Goal: Register for event/course

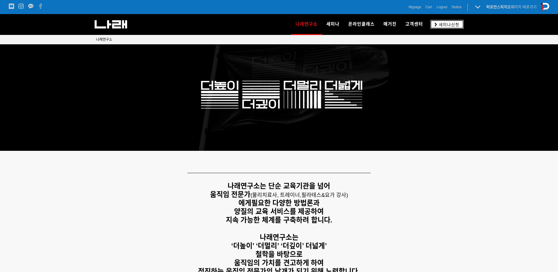
click at [461, 24] on link "세미나신청" at bounding box center [447, 24] width 33 height 9
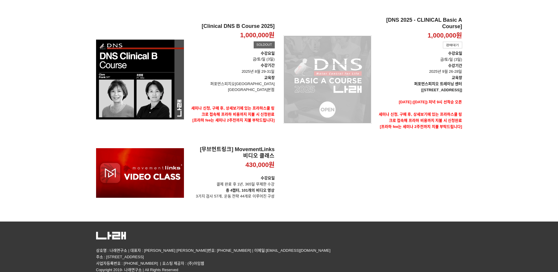
click at [358, 62] on div "[DNS 2025 - CLINICAL Basic A Course] 1,000,000원 TIME SALE 판매대기" at bounding box center [328, 79] width 88 height 125
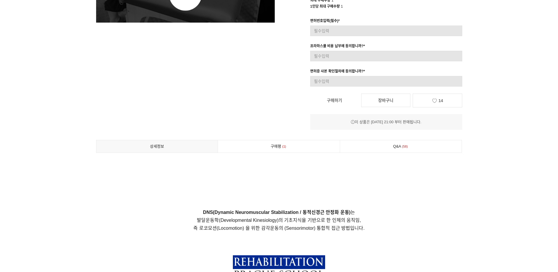
scroll to position [147, 0]
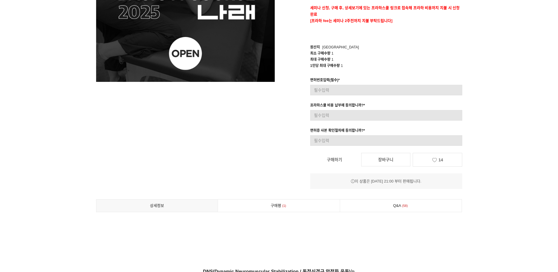
click at [352, 160] on link "구매하기" at bounding box center [334, 159] width 49 height 13
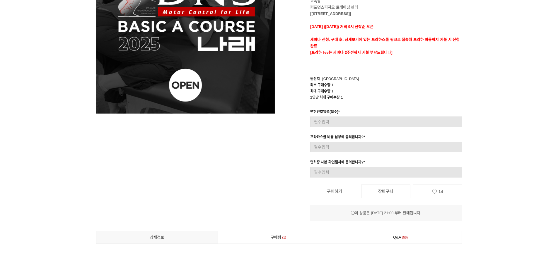
scroll to position [205, 0]
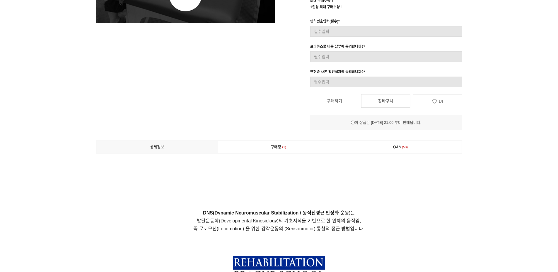
click at [433, 104] on link "14" at bounding box center [437, 101] width 49 height 14
click at [440, 100] on span "14" at bounding box center [441, 101] width 5 height 5
click at [423, 143] on link "Q&A 58" at bounding box center [401, 147] width 122 height 12
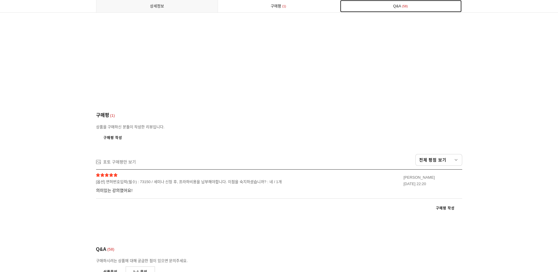
scroll to position [3124, 0]
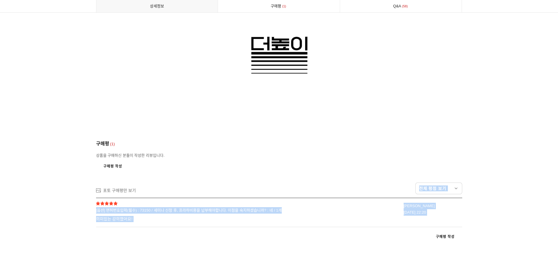
drag, startPoint x: 166, startPoint y: 231, endPoint x: 245, endPoint y: 171, distance: 100.0
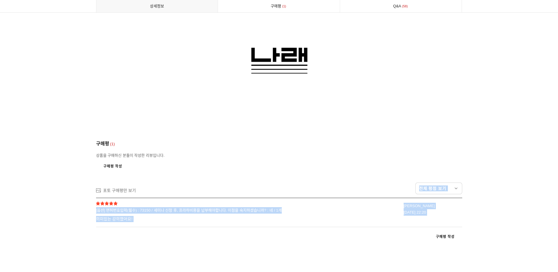
click at [277, 207] on span "[옵션] 면허번호입력(필수) : 73150 / 세미나 신청 후, 프라하비용을 납부해야합니다. 이점을 숙지하셨습니까? : 네 / 1개" at bounding box center [191, 210] width 191 height 6
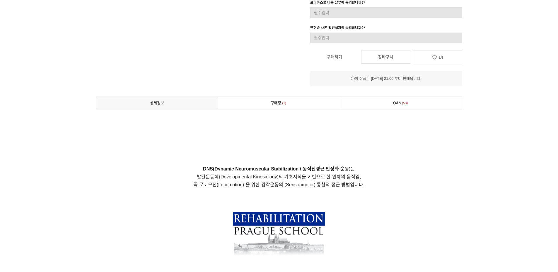
scroll to position [133, 0]
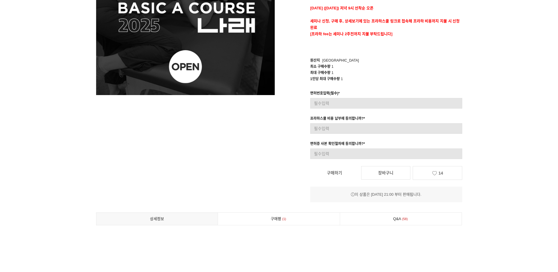
drag, startPoint x: 376, startPoint y: 196, endPoint x: 380, endPoint y: 194, distance: 4.6
click at [377, 196] on div "이 상품은 [DATE] 21:00 부터 판매됩니다." at bounding box center [386, 194] width 152 height 6
drag, startPoint x: 385, startPoint y: 195, endPoint x: 409, endPoint y: 198, distance: 24.8
click at [407, 198] on div "이 상품은 [DATE] 21:00 부터 판매됩니다." at bounding box center [386, 194] width 152 height 16
click at [409, 198] on div "이 상품은 [DATE] 21:00 부터 판매됩니다." at bounding box center [386, 194] width 152 height 16
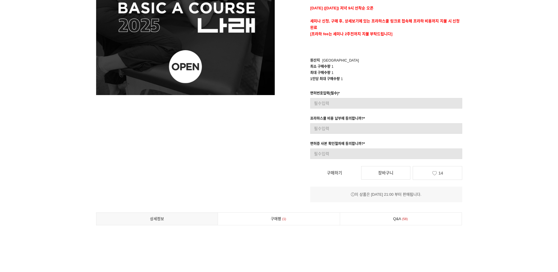
click at [434, 174] on icon at bounding box center [435, 173] width 6 height 4
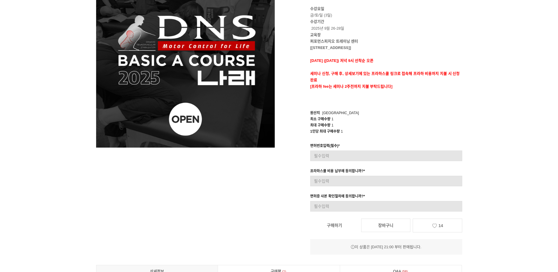
scroll to position [16, 0]
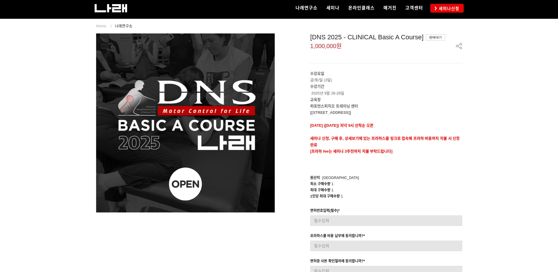
click at [434, 147] on p "세미나 신청, 구매 후, 상세보기에 있는 프라하스쿨 링크로 접속해 프라하 비용까지 지불 시 신청완료" at bounding box center [386, 141] width 152 height 13
drag, startPoint x: 311, startPoint y: 124, endPoint x: 399, endPoint y: 140, distance: 89.2
click at [399, 140] on div "수강요일 금/토/일 (3일) 수강기간 2025년 9월 26-28일 교육장 퍼포먼스피지오 트레이닝 센터 [서울 송파구 법원로 128 SKV1 메…" at bounding box center [386, 118] width 152 height 97
click at [395, 149] on p "[프라하 fee는 세미나 2주전까지 지불 부탁드립니다]" at bounding box center [386, 151] width 152 height 6
drag, startPoint x: 395, startPoint y: 154, endPoint x: 404, endPoint y: 179, distance: 26.1
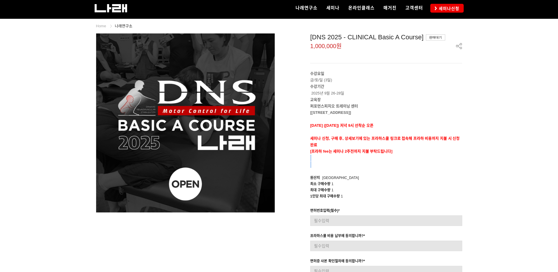
click at [400, 177] on div "[DNS 2025 - CLINICAL Basic A Course] 판매대기 1,000,000원 수강요일 금/토/일 (3일) 수강기간 2025년…" at bounding box center [373, 176] width 179 height 286
click at [389, 136] on strong "세미나 신청, 구매 후, 상세보기에 있는 프라하스쿨 링크로 접속해 프라하 비용까지 지불 시 신청완료" at bounding box center [385, 141] width 150 height 11
click at [422, 144] on p "세미나 신청, 구매 후, 상세보기에 있는 프라하스쿨 링크로 접속해 프라하 비용까지 지불 시 신청완료" at bounding box center [386, 141] width 152 height 13
click at [449, 135] on p "세미나 신청, 구매 후, 상세보기에 있는 프라하스쿨 링크로 접속해 프라하 비용까지 지불 시 신청완료" at bounding box center [386, 141] width 152 height 13
click at [461, 136] on p "세미나 신청, 구매 후, 상세보기에 있는 프라하스쿨 링크로 접속해 프라하 비용까지 지불 시 신청완료" at bounding box center [386, 141] width 152 height 13
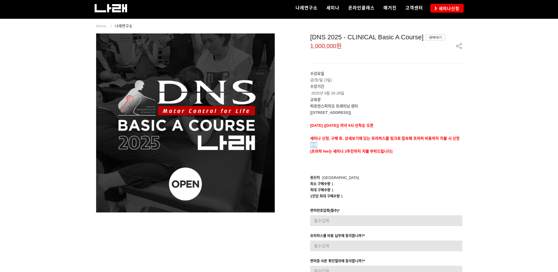
click at [462, 146] on p "세미나 신청, 구매 후, 상세보기에 있는 프라하스쿨 링크로 접속해 프라하 비용까지 지불 시 신청완료" at bounding box center [386, 141] width 152 height 13
click at [454, 142] on p "세미나 신청, 구매 후, 상세보기에 있는 프라하스쿨 링크로 접속해 프라하 비용까지 지불 시 신청완료" at bounding box center [386, 141] width 152 height 13
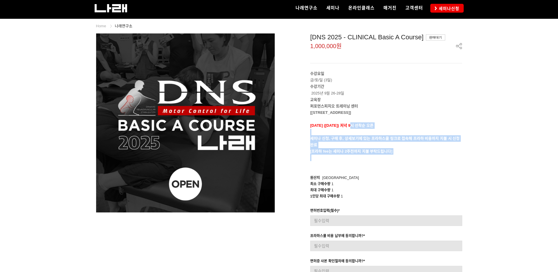
drag, startPoint x: 459, startPoint y: 160, endPoint x: 359, endPoint y: 125, distance: 106.1
click at [359, 125] on div "수강요일 금/토/일 (3일) 수강기간 2025년 9월 26-28일 교육장 퍼포먼스피지오 트레이닝 센터 [서울 송파구 법원로 128 SKV1 메…" at bounding box center [386, 118] width 152 height 97
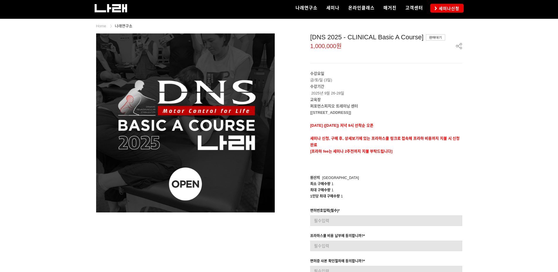
click at [417, 202] on div "[DNS 2025 - CLINICAL Basic A Course] 판매대기 1,000,000원 수강요일 금/토/일 (3일) 수강기간 2025년…" at bounding box center [373, 176] width 179 height 286
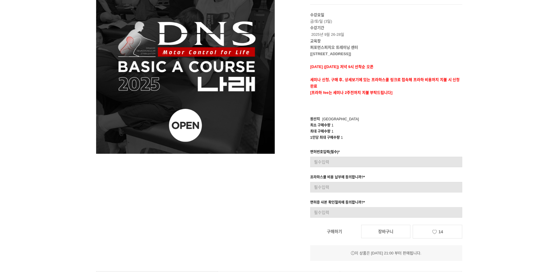
scroll to position [104, 0]
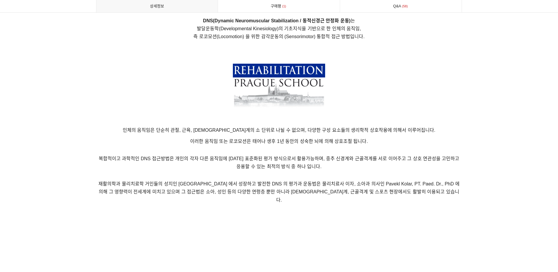
click at [452, 189] on p "재활의학과 물리치료학 거인들의 성지인 [GEOGRAPHIC_DATA] 에서 성장하고 발전한 DNS 의 평가과 운동법은 물리치료사 이자, 소아과…" at bounding box center [279, 191] width 366 height 37
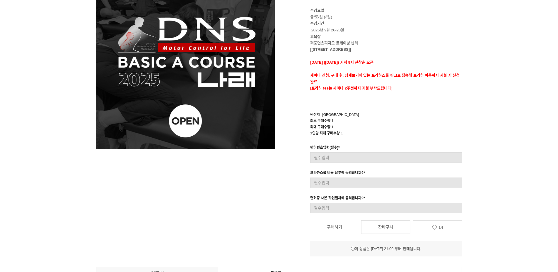
scroll to position [45, 0]
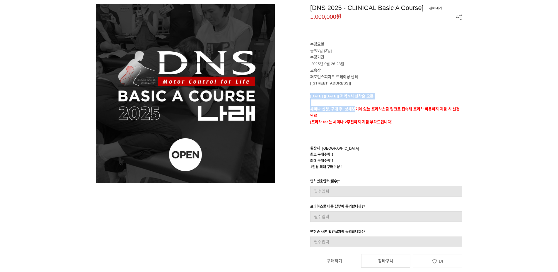
drag, startPoint x: 309, startPoint y: 95, endPoint x: 359, endPoint y: 106, distance: 51.2
click at [356, 107] on div "[DNS 2025 - CLINICAL Basic A Course] 판매대기 1,000,000원 수강요일 금/토/일 (3일) 수강기간 2025년…" at bounding box center [373, 147] width 179 height 286
click at [416, 129] on p at bounding box center [386, 128] width 152 height 6
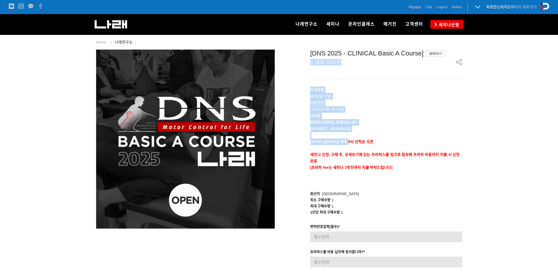
drag, startPoint x: 354, startPoint y: 140, endPoint x: 355, endPoint y: 114, distance: 26.1
click at [297, 77] on div "[DNS 2025 - CLINICAL Basic A Course] 판매대기 1,000,000원 수강요일 금/토/일 (3일) 수강기간 2025년…" at bounding box center [373, 193] width 179 height 286
click at [351, 130] on strong "[[STREET_ADDRESS]]" at bounding box center [330, 128] width 41 height 4
click at [381, 80] on div "[DNS 2025 - CLINICAL Basic A Course] 판매대기 1,000,000원 수강요일 금/토/일 (3일) 수강기간 2025년…" at bounding box center [373, 193] width 179 height 286
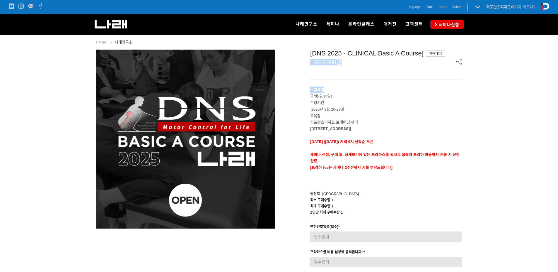
drag, startPoint x: 388, startPoint y: 81, endPoint x: 368, endPoint y: 69, distance: 23.5
click at [370, 70] on div "[DNS 2025 - CLINICAL Basic A Course] 판매대기 1,000,000원 수강요일 금/토/일 (3일) 수강기간 2025년…" at bounding box center [373, 193] width 179 height 286
drag, startPoint x: 317, startPoint y: 53, endPoint x: 404, endPoint y: 111, distance: 103.7
click at [403, 110] on div "[DNS 2025 - CLINICAL Basic A Course] 판매대기 1,000,000원 수강요일 금/토/일 (3일) 수강기간 2025년…" at bounding box center [373, 193] width 179 height 286
click at [404, 121] on p "퍼포먼스피지오 트레이닝 센터" at bounding box center [386, 122] width 152 height 6
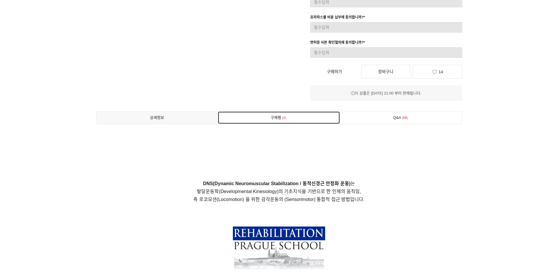
click at [278, 116] on link "구매평 1" at bounding box center [279, 117] width 122 height 12
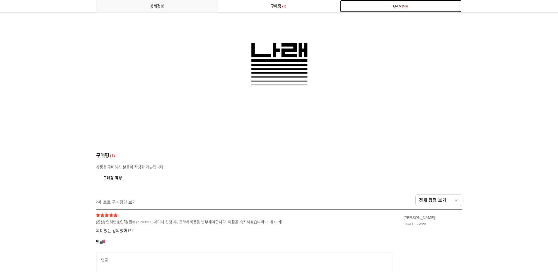
click at [409, 9] on link "Q&A 58" at bounding box center [401, 6] width 122 height 12
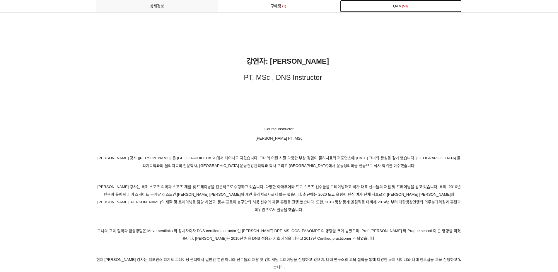
scroll to position [2867, 0]
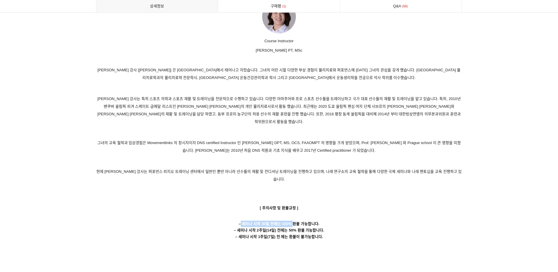
drag, startPoint x: 274, startPoint y: 198, endPoint x: 244, endPoint y: 208, distance: 31.5
click at [244, 214] on p "– 세미나 시작 30일 전에는 100% 환불 가능합니다. – 세미나 시작 2주일(14일) 전에는 50% 환불 가능합니다. – 세미나 시작 1주…" at bounding box center [279, 227] width 366 height 26
click at [315, 221] on strong "– 세미나 시작 30일 전에는 100% 환불 가능합니다. – 세미나 시작 2주일(14일) 전에는 50% 환불 가능합니다." at bounding box center [279, 226] width 91 height 11
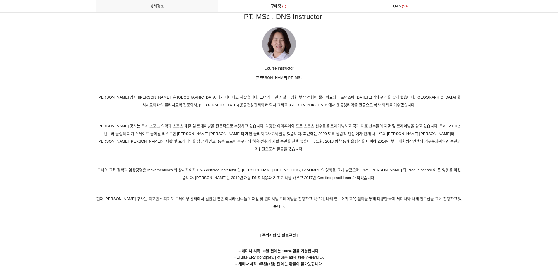
scroll to position [2808, 0]
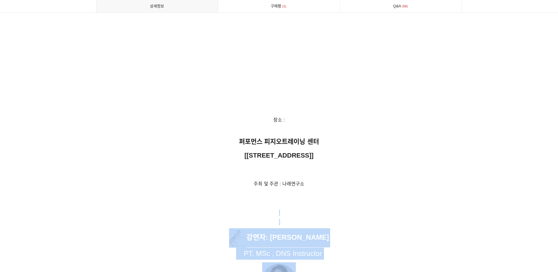
drag, startPoint x: 340, startPoint y: 224, endPoint x: 193, endPoint y: 208, distance: 147.7
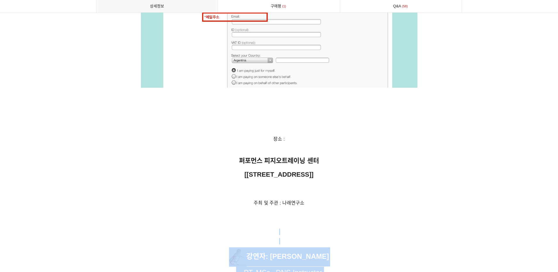
scroll to position [2574, 0]
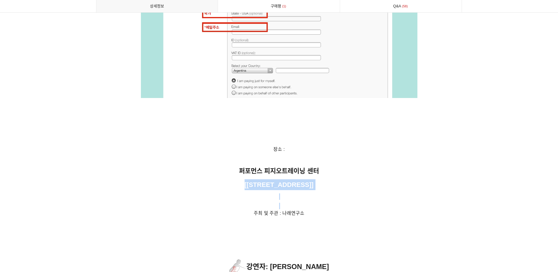
drag, startPoint x: 193, startPoint y: 208, endPoint x: 220, endPoint y: 172, distance: 45.3
drag, startPoint x: 232, startPoint y: 144, endPoint x: 394, endPoint y: 207, distance: 173.4
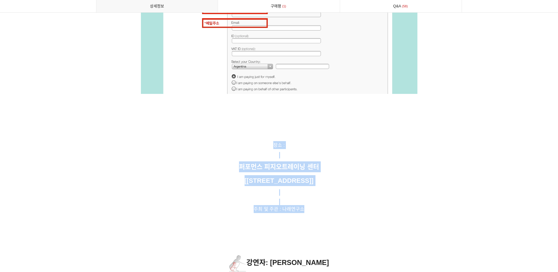
scroll to position [2691, 0]
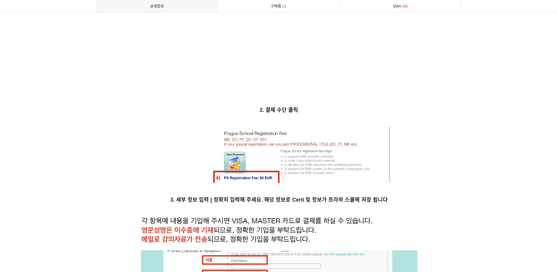
scroll to position [2339, 0]
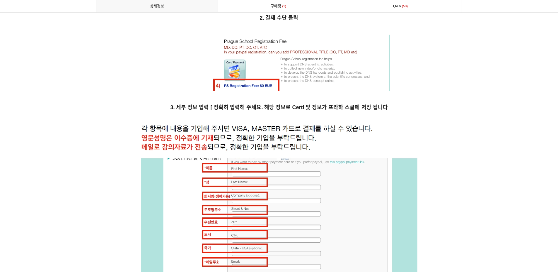
drag, startPoint x: 139, startPoint y: 121, endPoint x: 318, endPoint y: 127, distance: 179.8
click at [305, 124] on p at bounding box center [279, 228] width 366 height 208
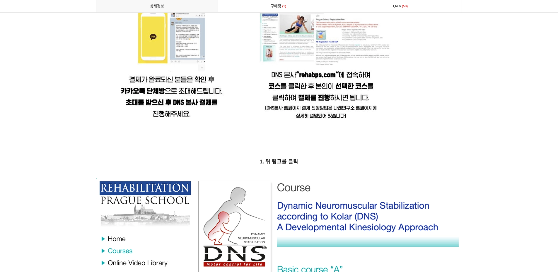
scroll to position [1782, 0]
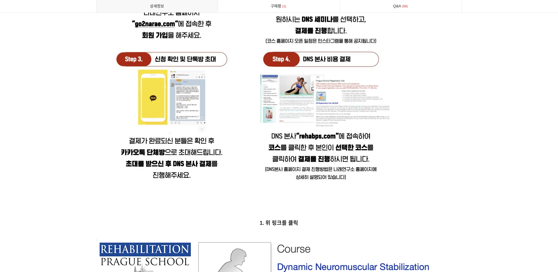
click at [421, 155] on strong at bounding box center [279, 37] width 366 height 317
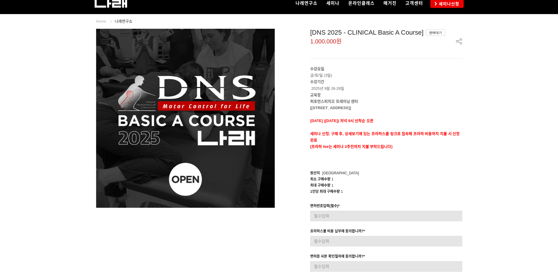
scroll to position [0, 0]
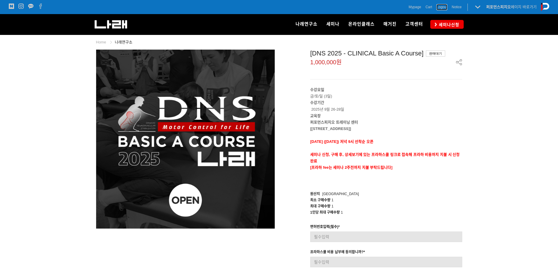
click at [441, 7] on span "Logout" at bounding box center [442, 7] width 11 height 6
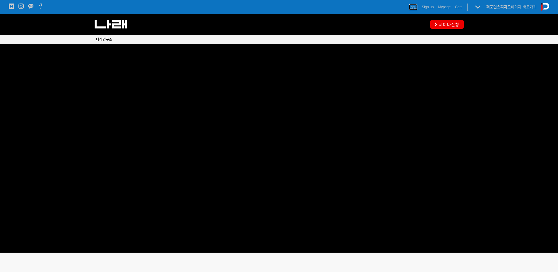
click at [415, 7] on span "Login" at bounding box center [413, 7] width 9 height 6
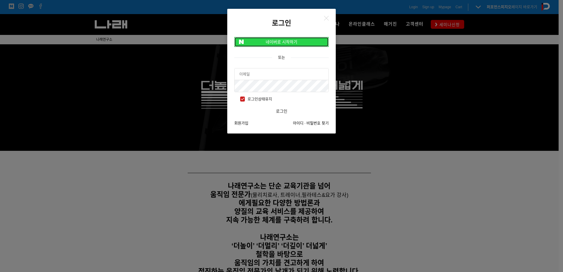
click at [322, 42] on link "네이버로 시작하기" at bounding box center [281, 42] width 94 height 10
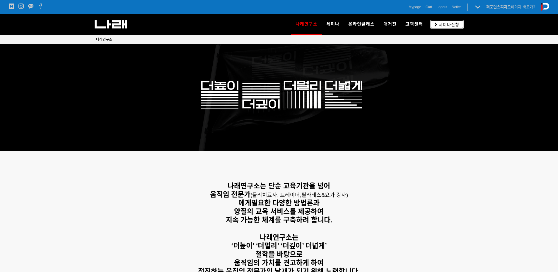
click at [437, 20] on link "세미나신청" at bounding box center [447, 24] width 33 height 9
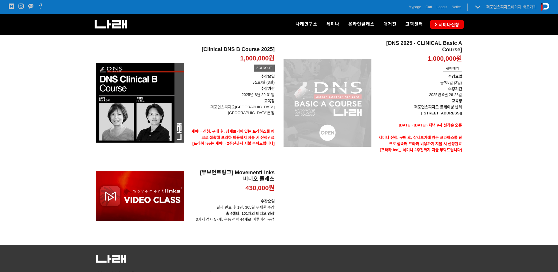
scroll to position [69, 0]
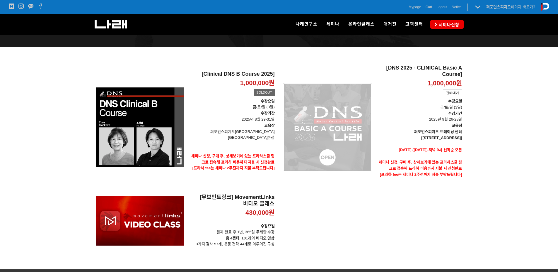
click at [354, 122] on div "[DNS 2025 - CLINICAL Basic A Course] 1,000,000원 TIME SALE 판매대기" at bounding box center [328, 127] width 88 height 125
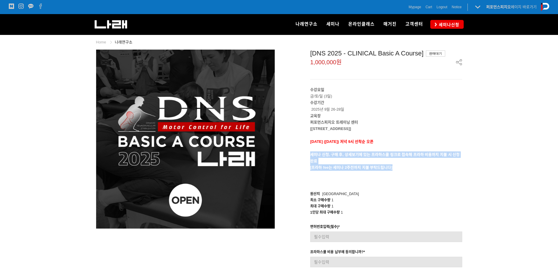
drag, startPoint x: 329, startPoint y: 153, endPoint x: 456, endPoint y: 167, distance: 128.0
click at [456, 167] on div "[DNS 2025 - CLINICAL Basic A Course] 판매대기 1,000,000원 수강요일 금/토/일 (3일) 수강기간 2025년…" at bounding box center [373, 193] width 179 height 286
click at [456, 167] on p "[프라하 fee는 세미나 2주전까지 지불 부탁드립니다]" at bounding box center [386, 167] width 152 height 6
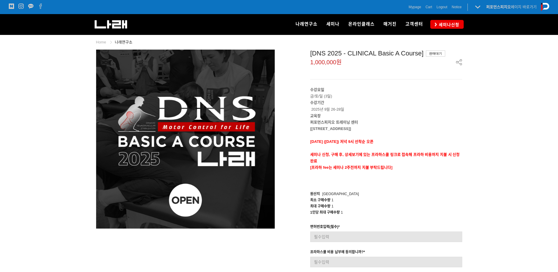
scroll to position [88, 0]
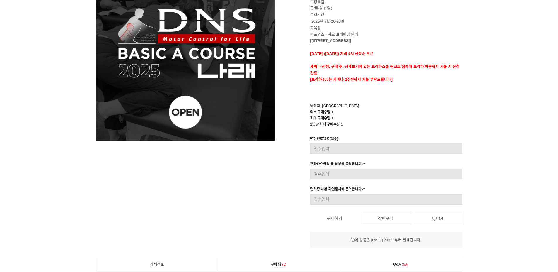
click at [331, 217] on link "구매하기" at bounding box center [334, 218] width 49 height 13
click at [337, 216] on link "구매하기" at bounding box center [334, 218] width 49 height 13
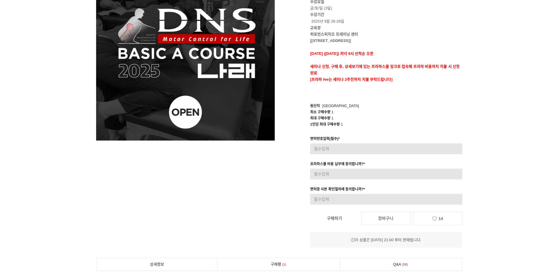
click at [388, 215] on link "장바구니" at bounding box center [385, 217] width 49 height 13
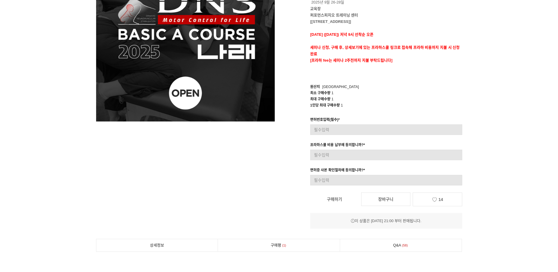
scroll to position [117, 0]
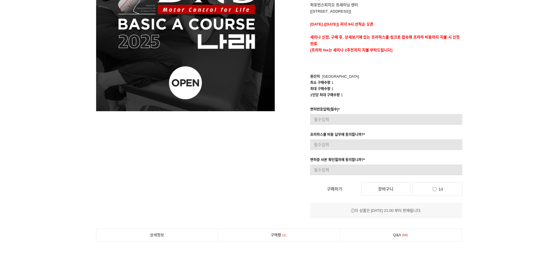
click at [430, 192] on link "14" at bounding box center [437, 189] width 49 height 14
click at [362, 197] on div "[DNS 2025 - CLINICAL Basic A Course] 판매대기 1,000,000원 수강요일 금/토/일 (3일) 수강기간 2025년…" at bounding box center [373, 75] width 179 height 286
drag, startPoint x: 357, startPoint y: 188, endPoint x: 352, endPoint y: 191, distance: 5.9
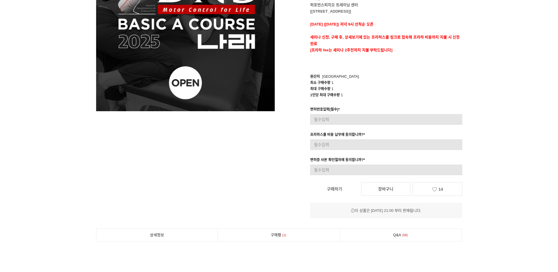
click at [357, 189] on link "구매하기" at bounding box center [334, 188] width 49 height 13
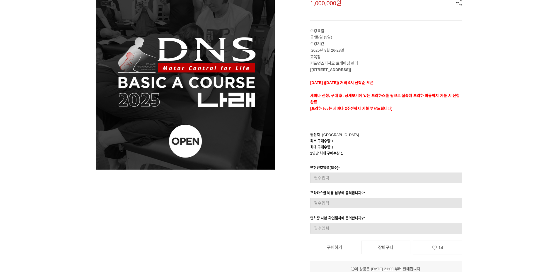
scroll to position [59, 0]
click at [349, 169] on div "면허번호입력(필수) * 입력형 옵션을 입력해 주세요 최대 50자 이내로 입력해 주세요." at bounding box center [386, 174] width 152 height 18
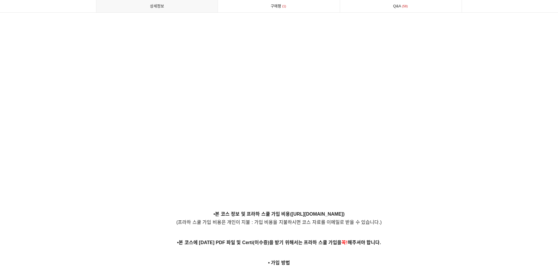
scroll to position [1436, 0]
